Goal: Information Seeking & Learning: Learn about a topic

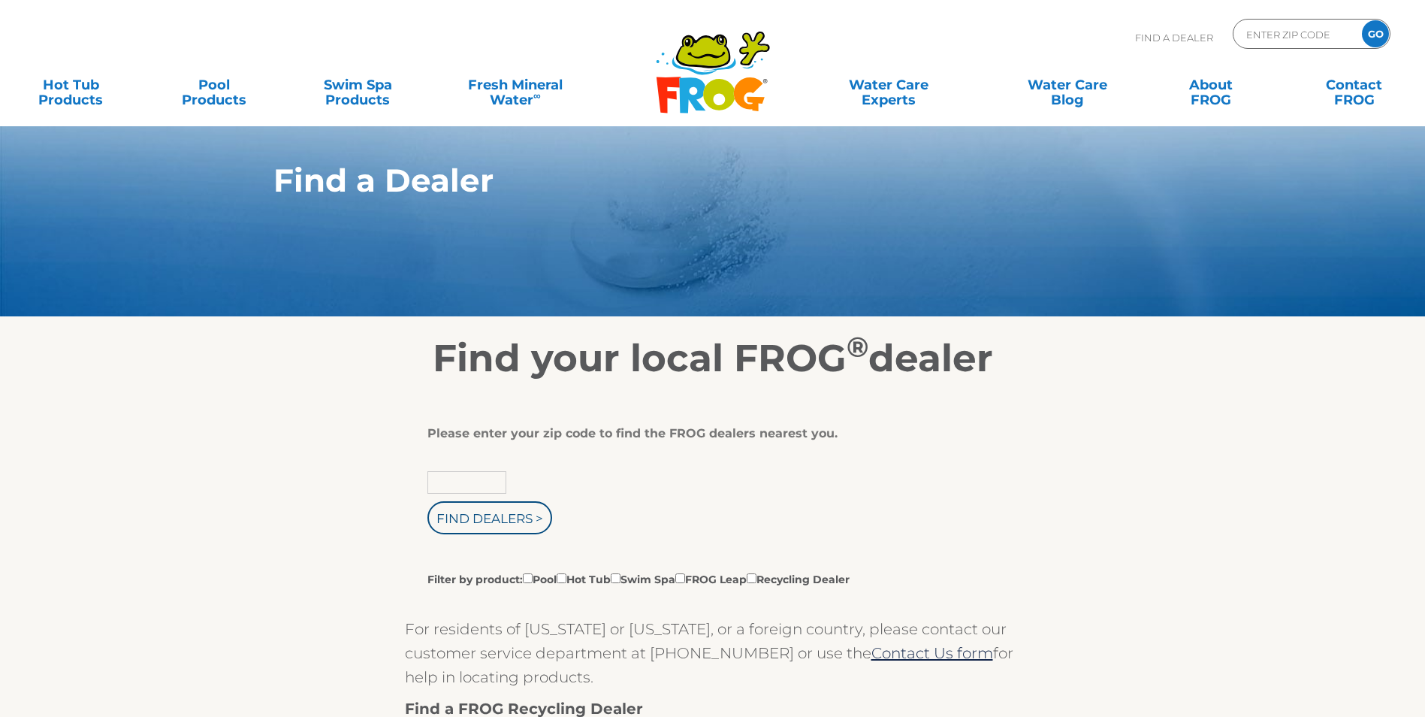
click at [501, 486] on input "text" at bounding box center [466, 482] width 79 height 23
type input "89048"
click at [527, 534] on input "Find Dealers >" at bounding box center [489, 517] width 125 height 33
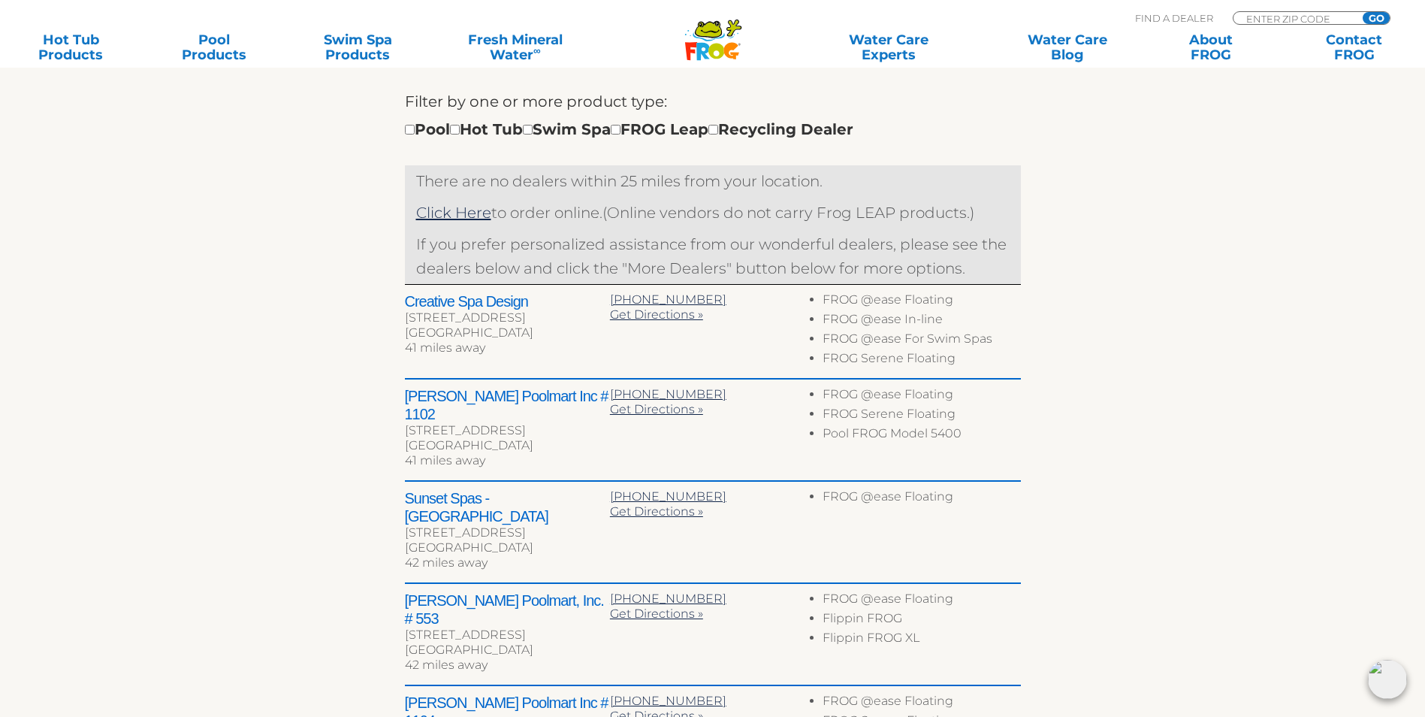
scroll to position [526, 0]
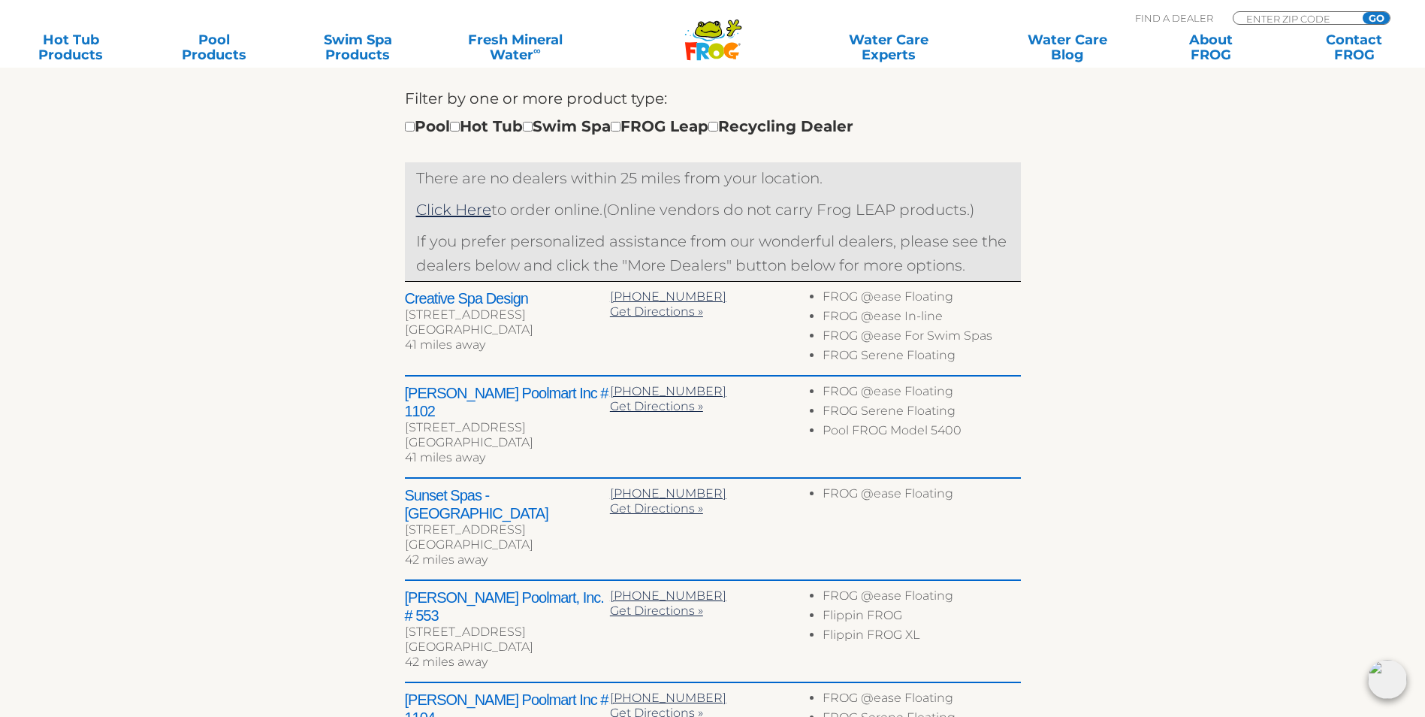
drag, startPoint x: 496, startPoint y: 352, endPoint x: 414, endPoint y: 381, distance: 87.0
drag, startPoint x: 414, startPoint y: 381, endPoint x: 282, endPoint y: 400, distance: 133.5
click at [282, 400] on div "← Move left → Move right ↑ Move up ↓ Move down + Zoom in - Zoom out Home Jump l…" at bounding box center [713, 368] width 924 height 1026
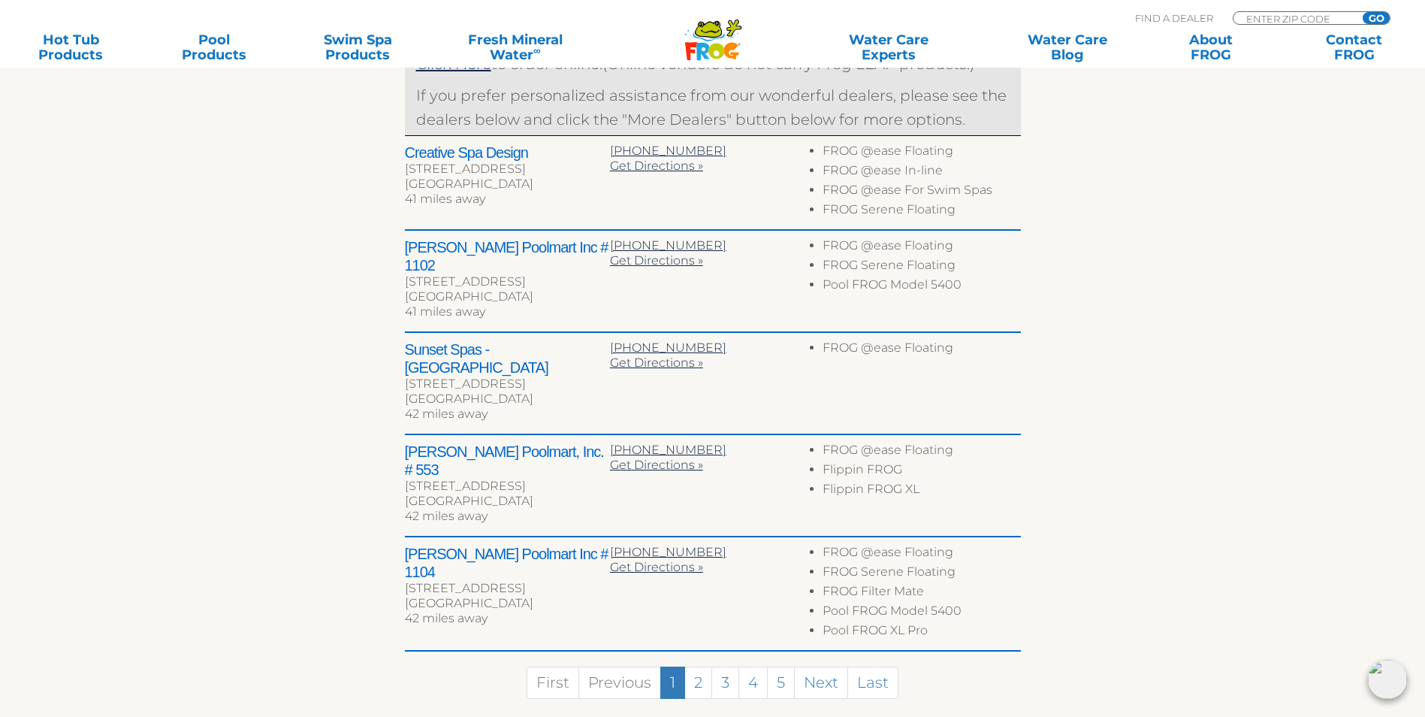
scroll to position [676, 0]
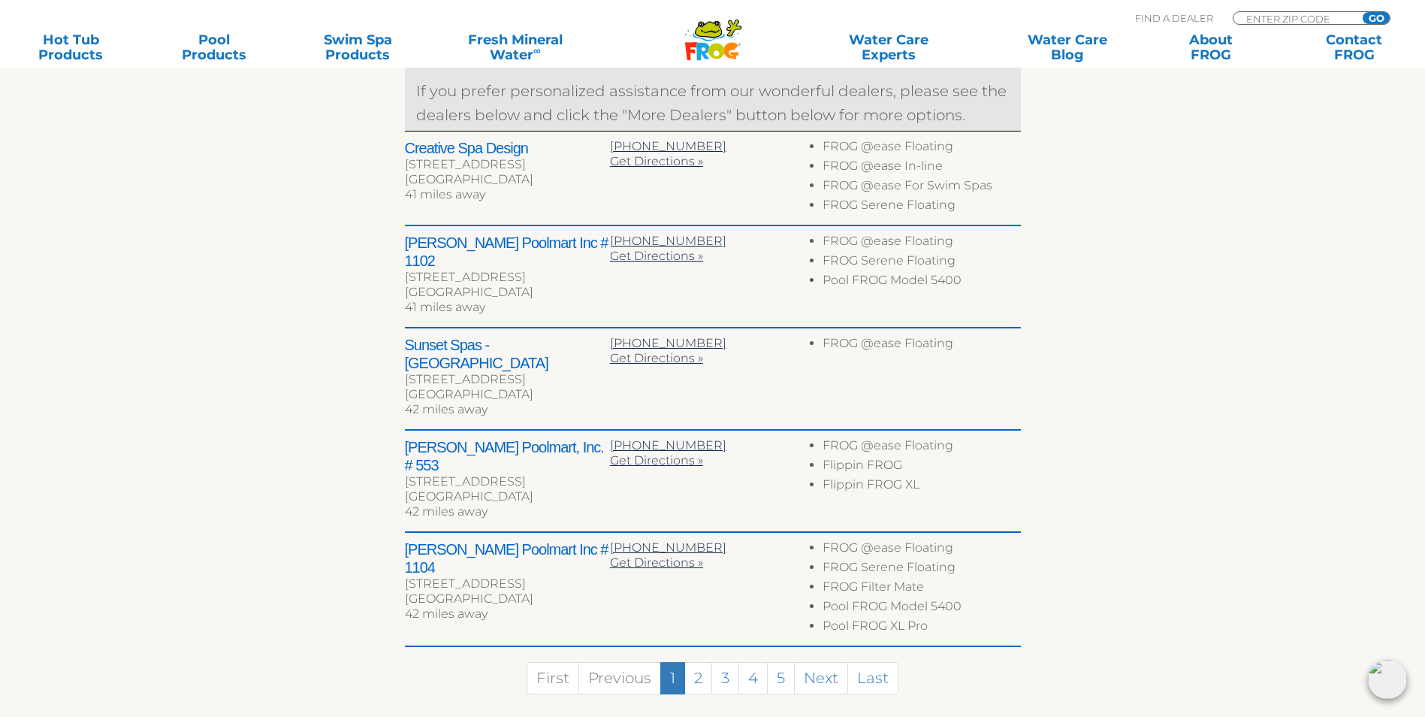
drag, startPoint x: 523, startPoint y: 449, endPoint x: 491, endPoint y: 467, distance: 36.0
drag, startPoint x: 491, startPoint y: 467, endPoint x: 289, endPoint y: 519, distance: 208.8
click at [289, 519] on div "← Move left → Move right ↑ Move up ↓ Move down + Zoom in - Zoom out Home Jump l…" at bounding box center [713, 218] width 924 height 1026
drag, startPoint x: 461, startPoint y: 476, endPoint x: 444, endPoint y: 485, distance: 18.8
drag, startPoint x: 444, startPoint y: 485, endPoint x: 267, endPoint y: 524, distance: 181.5
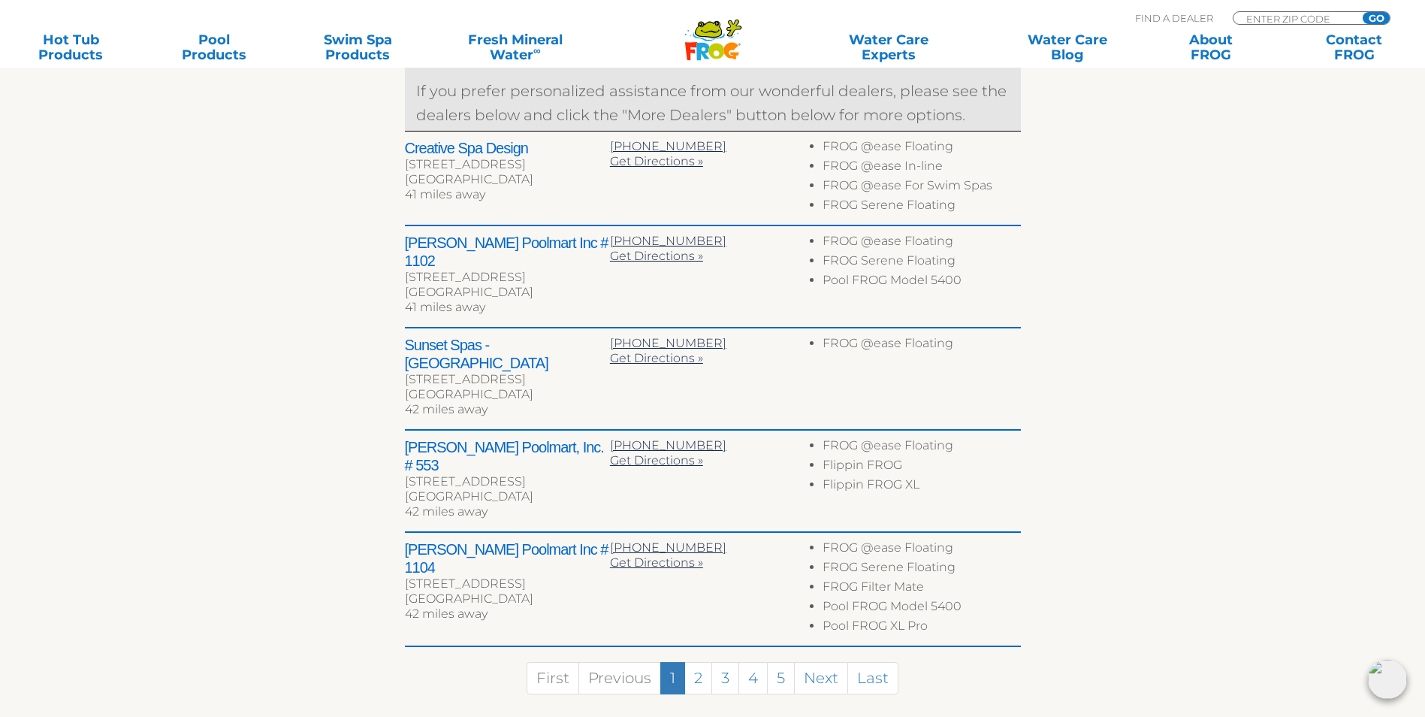
click at [267, 524] on div "← Move left → Move right ↑ Move up ↓ Move down + Zoom in - Zoom out Home Jump l…" at bounding box center [713, 218] width 924 height 1026
drag, startPoint x: 459, startPoint y: 563, endPoint x: 429, endPoint y: 570, distance: 30.8
drag, startPoint x: 429, startPoint y: 570, endPoint x: 258, endPoint y: 584, distance: 171.1
click at [258, 584] on div "← Move left → Move right ↑ Move up ↓ Move down + Zoom in - Zoom out Home Jump l…" at bounding box center [713, 218] width 924 height 1026
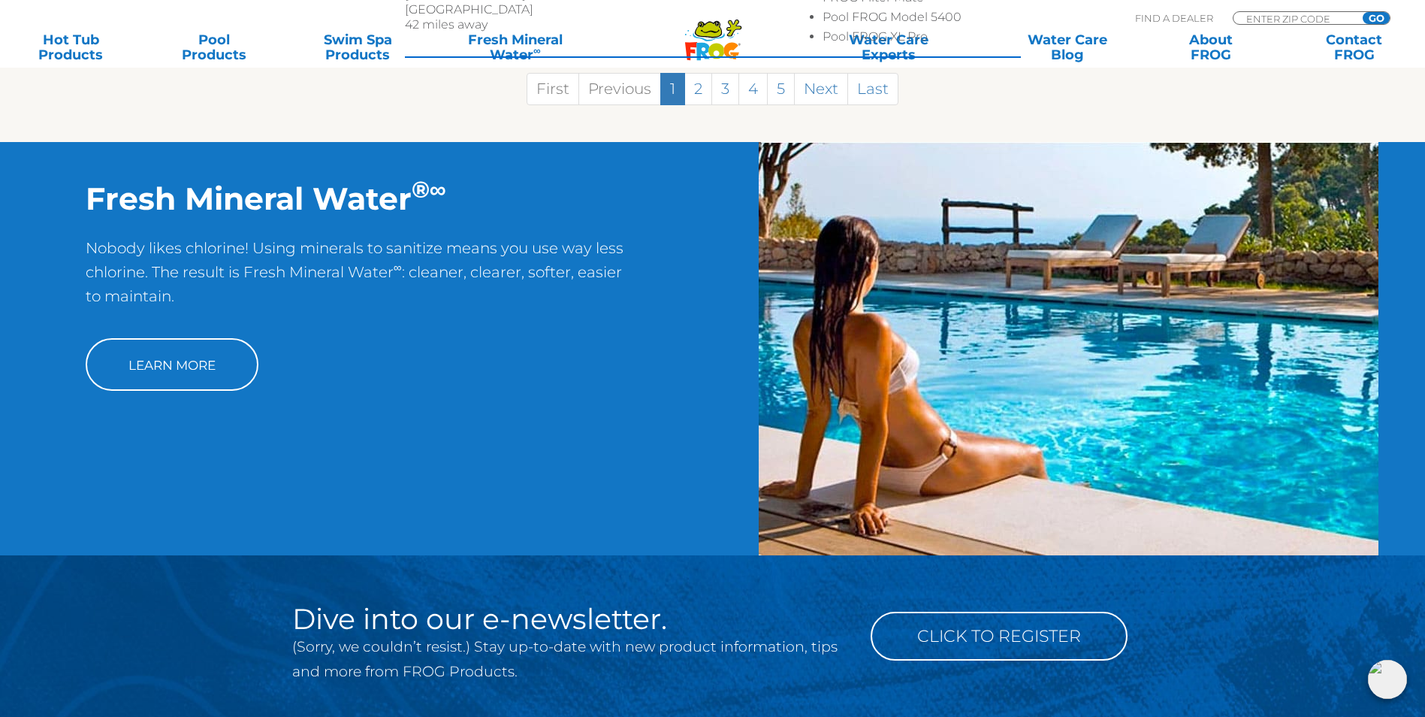
scroll to position [1277, 0]
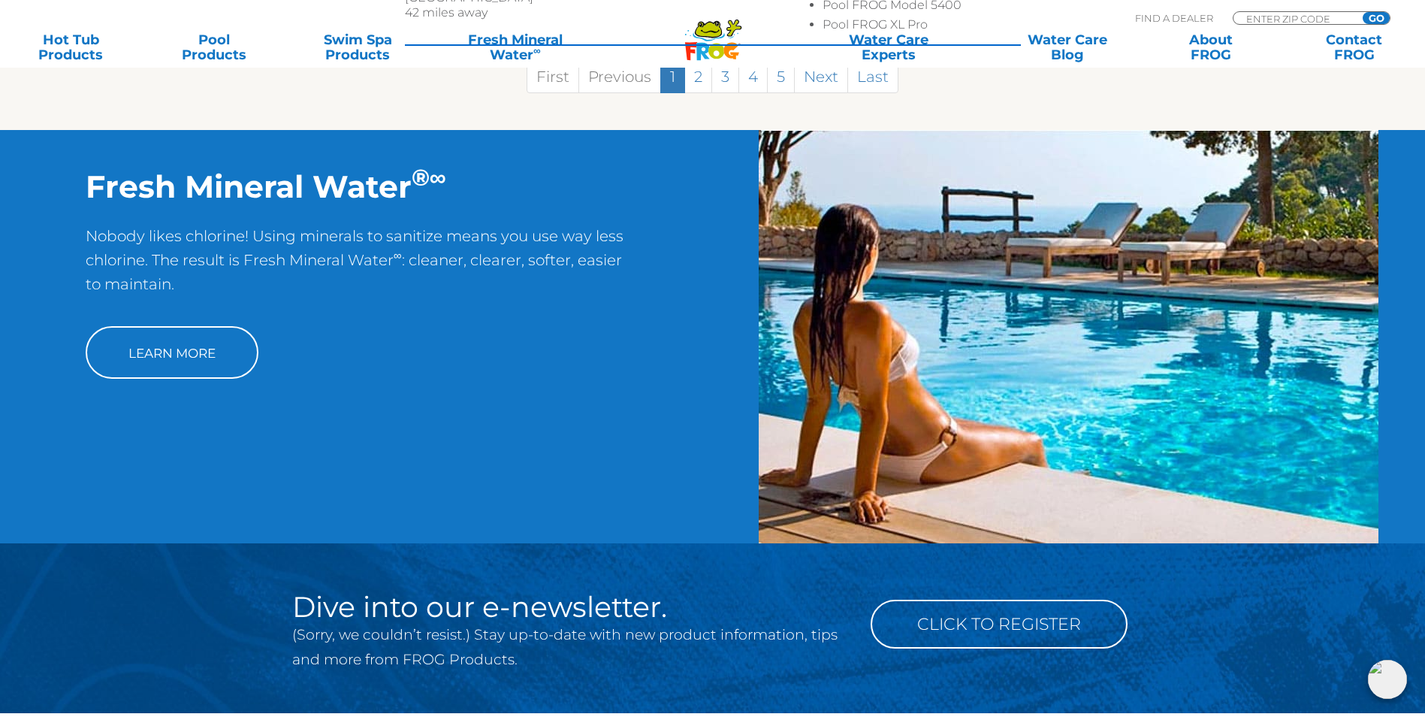
drag, startPoint x: 367, startPoint y: 536, endPoint x: 226, endPoint y: 492, distance: 147.1
click at [223, 492] on div "Fresh Mineral Water ® ∞ Nobody likes chlorine! Using minerals to sanitize means…" at bounding box center [712, 336] width 1425 height 413
click at [197, 326] on link "Learn More" at bounding box center [172, 352] width 173 height 53
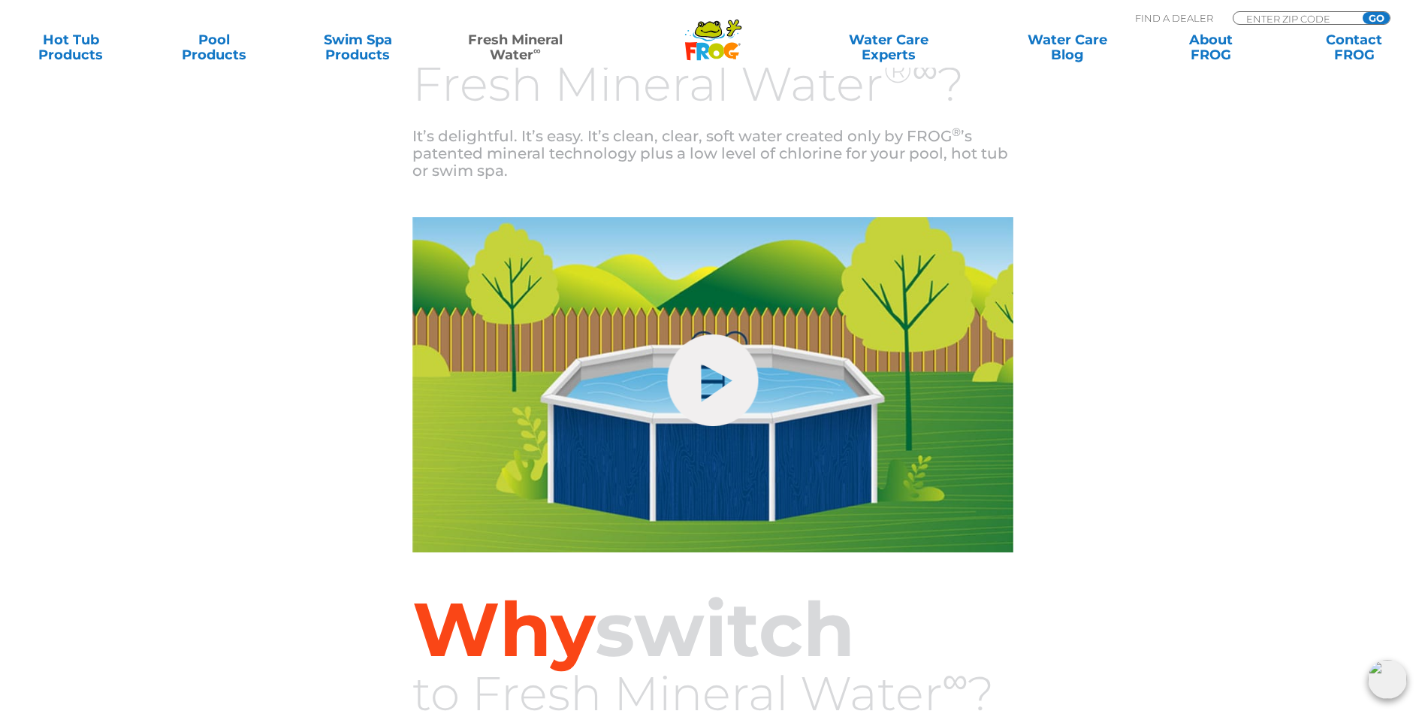
scroll to position [566, 0]
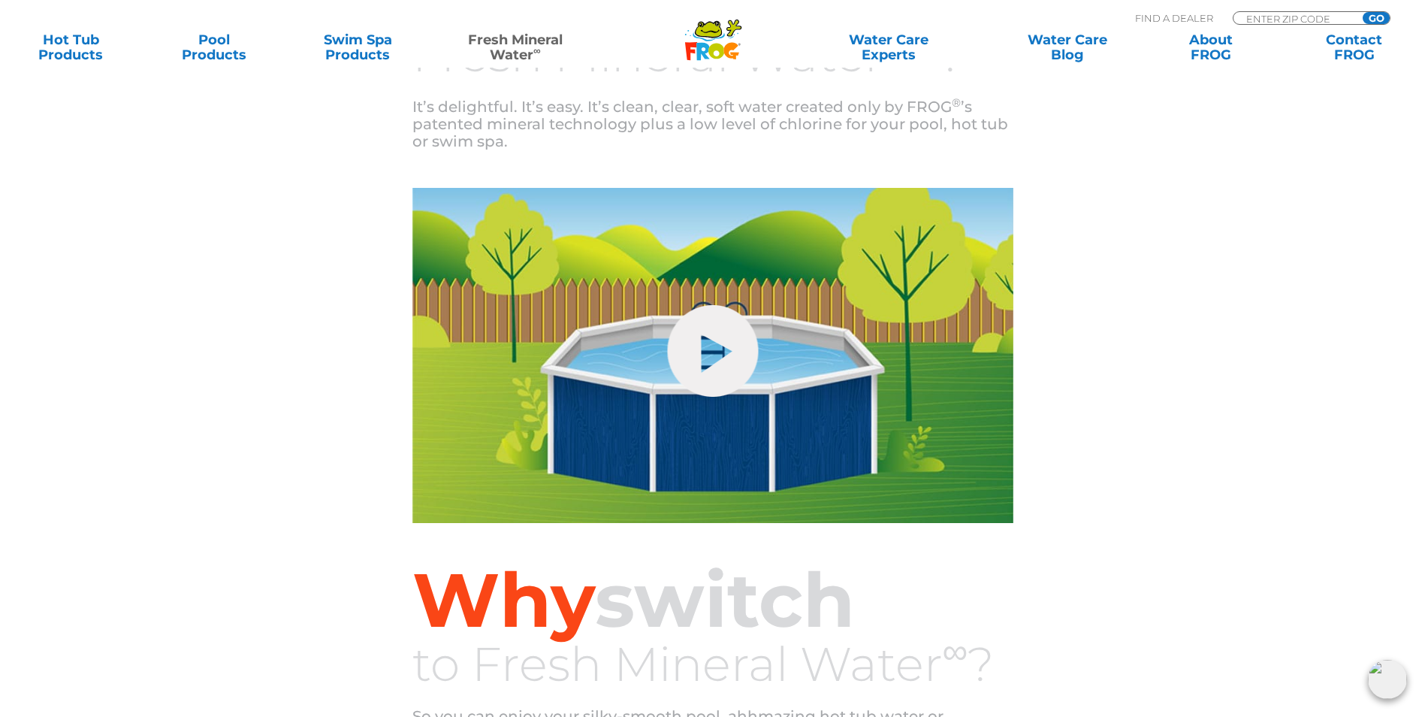
drag, startPoint x: 281, startPoint y: 458, endPoint x: 278, endPoint y: 467, distance: 9.5
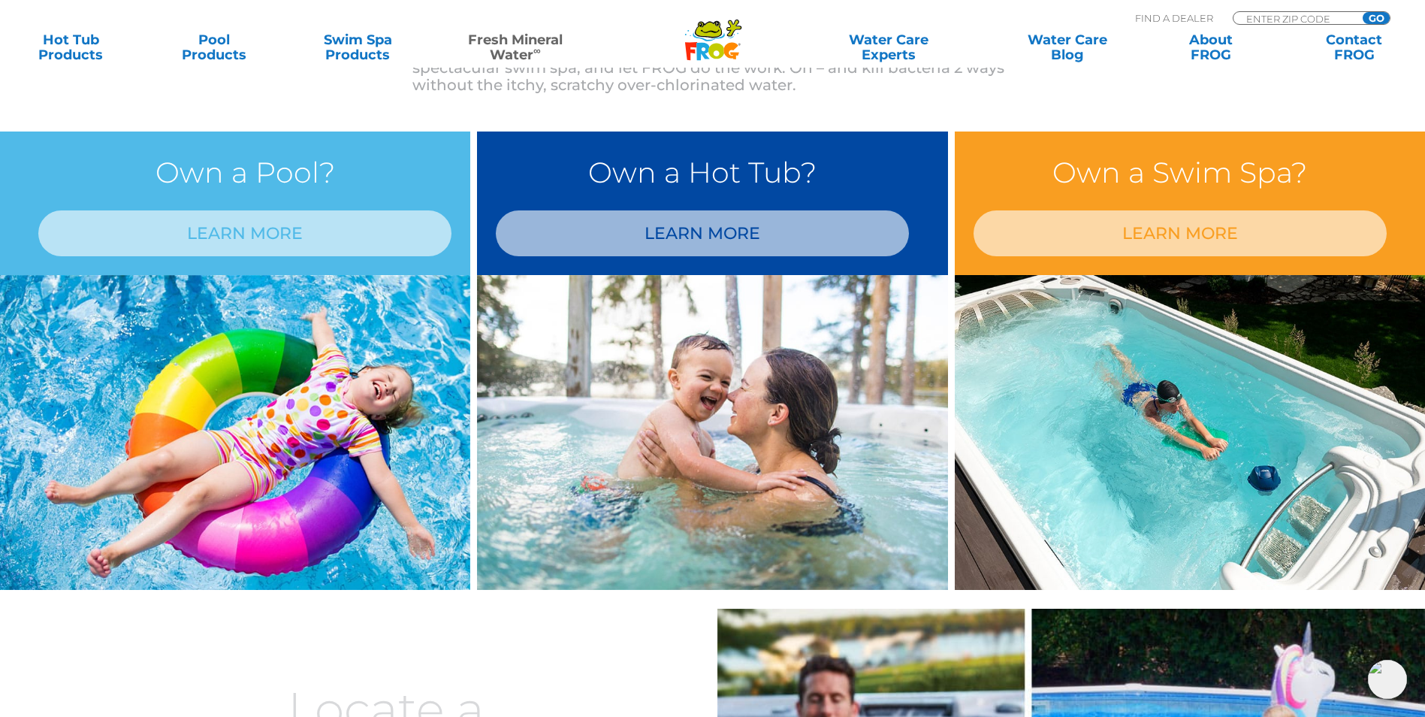
scroll to position [1242, 0]
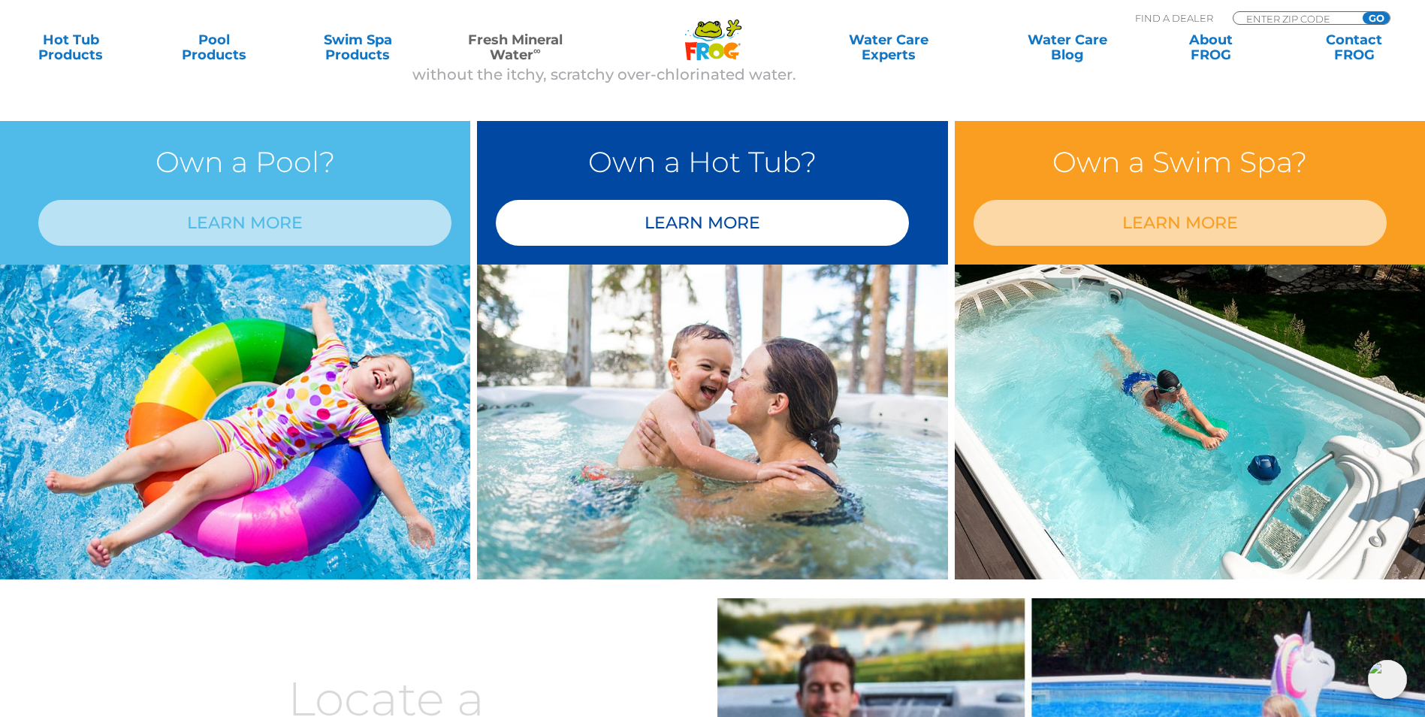
click at [721, 234] on link "LEARN MORE" at bounding box center [702, 223] width 413 height 46
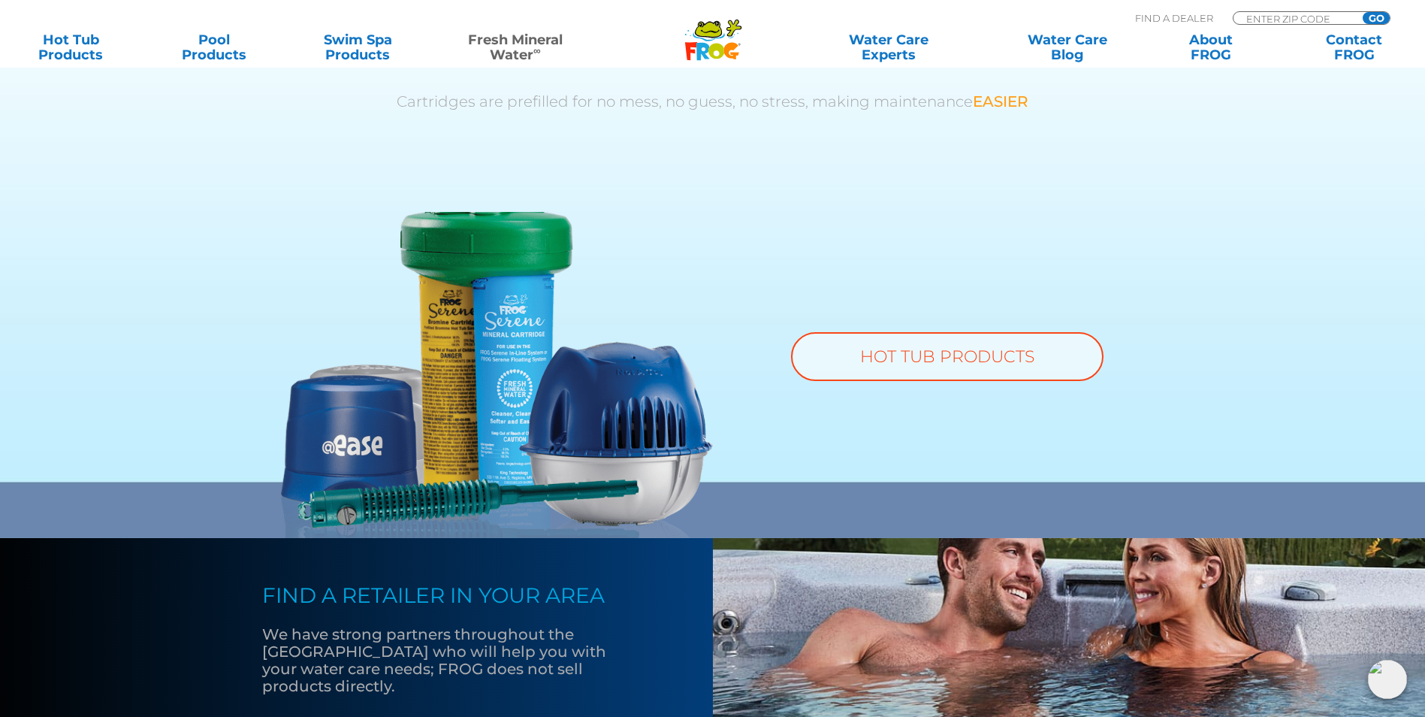
scroll to position [1052, 0]
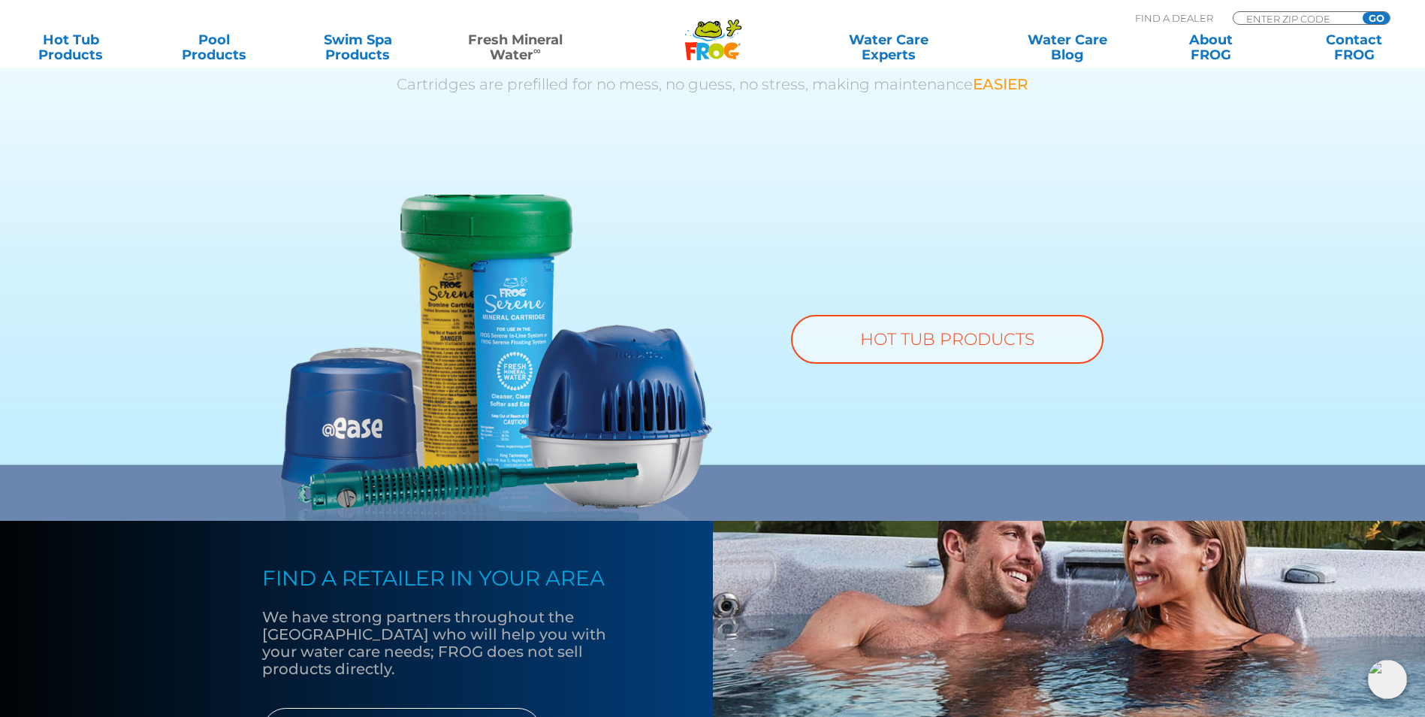
drag, startPoint x: 192, startPoint y: 632, endPoint x: 830, endPoint y: 479, distance: 655.8
click at [830, 479] on div "HOT TUB PRODUCTS" at bounding box center [929, 358] width 432 height 326
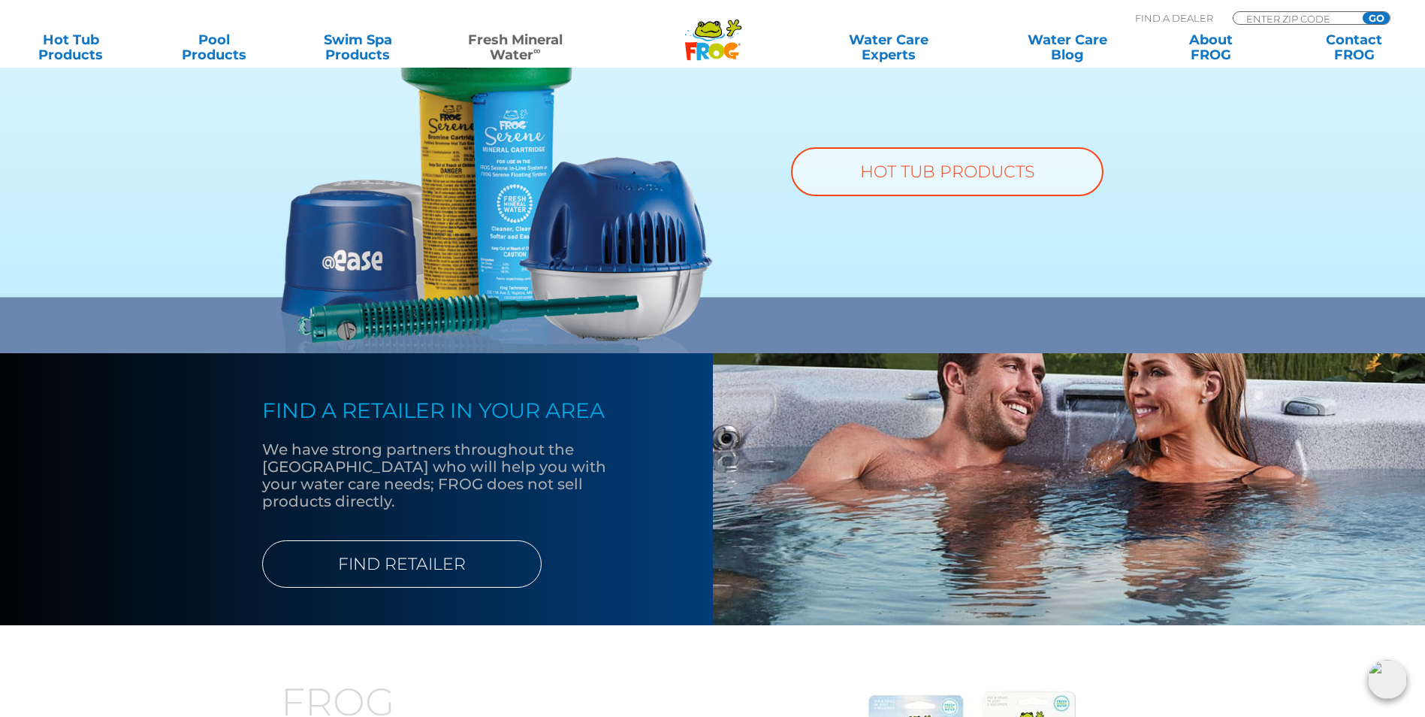
scroll to position [1277, 0]
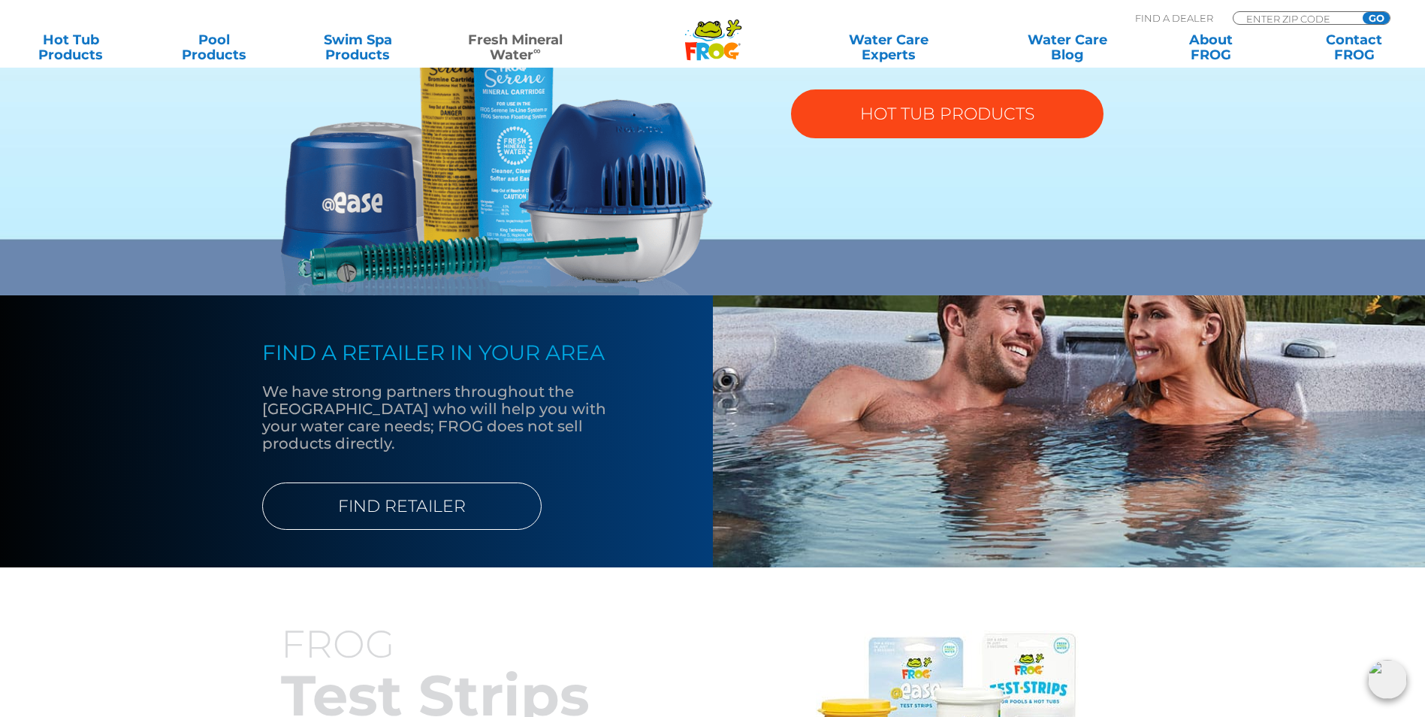
click at [964, 113] on link "HOT TUB PRODUCTS" at bounding box center [947, 113] width 313 height 49
